Goal: Consume media (video, audio)

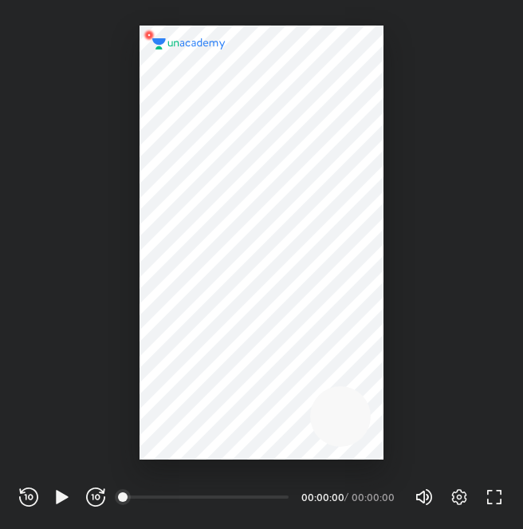
scroll to position [529, 523]
click at [294, 232] on div at bounding box center [262, 243] width 244 height 434
click at [61, 491] on icon "button" at bounding box center [62, 496] width 19 height 19
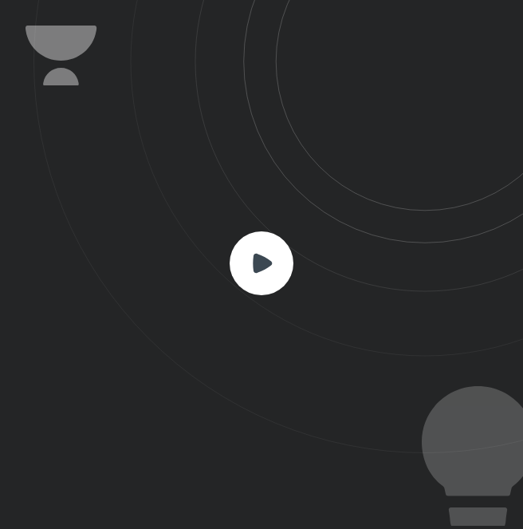
click at [250, 286] on rect at bounding box center [262, 263] width 64 height 64
click at [254, 241] on rect at bounding box center [262, 263] width 64 height 64
click at [255, 251] on rect at bounding box center [262, 263] width 64 height 64
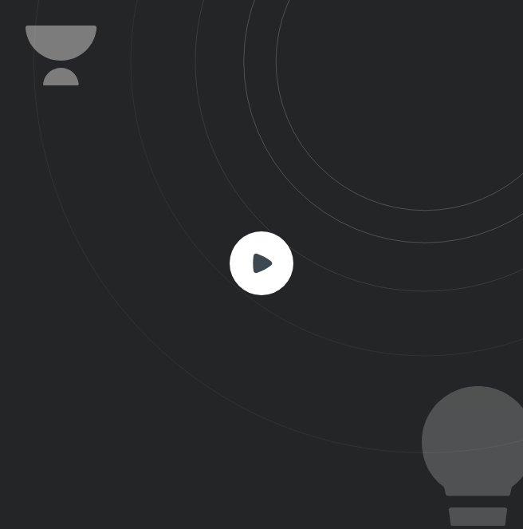
click at [255, 251] on rect at bounding box center [262, 263] width 64 height 64
click at [255, 247] on rect at bounding box center [262, 263] width 64 height 64
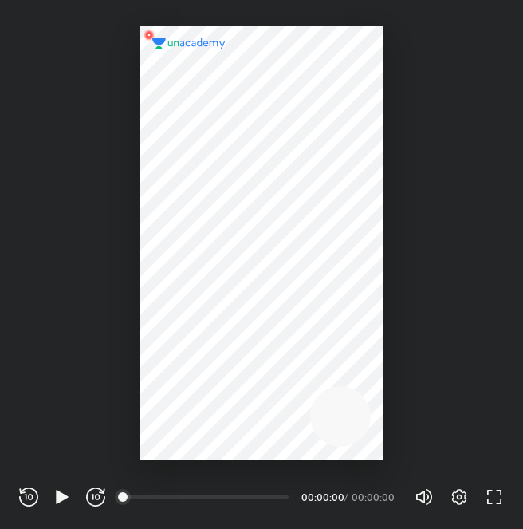
scroll to position [529, 523]
click at [59, 495] on icon "button" at bounding box center [62, 497] width 12 height 14
